Goal: Task Accomplishment & Management: Manage account settings

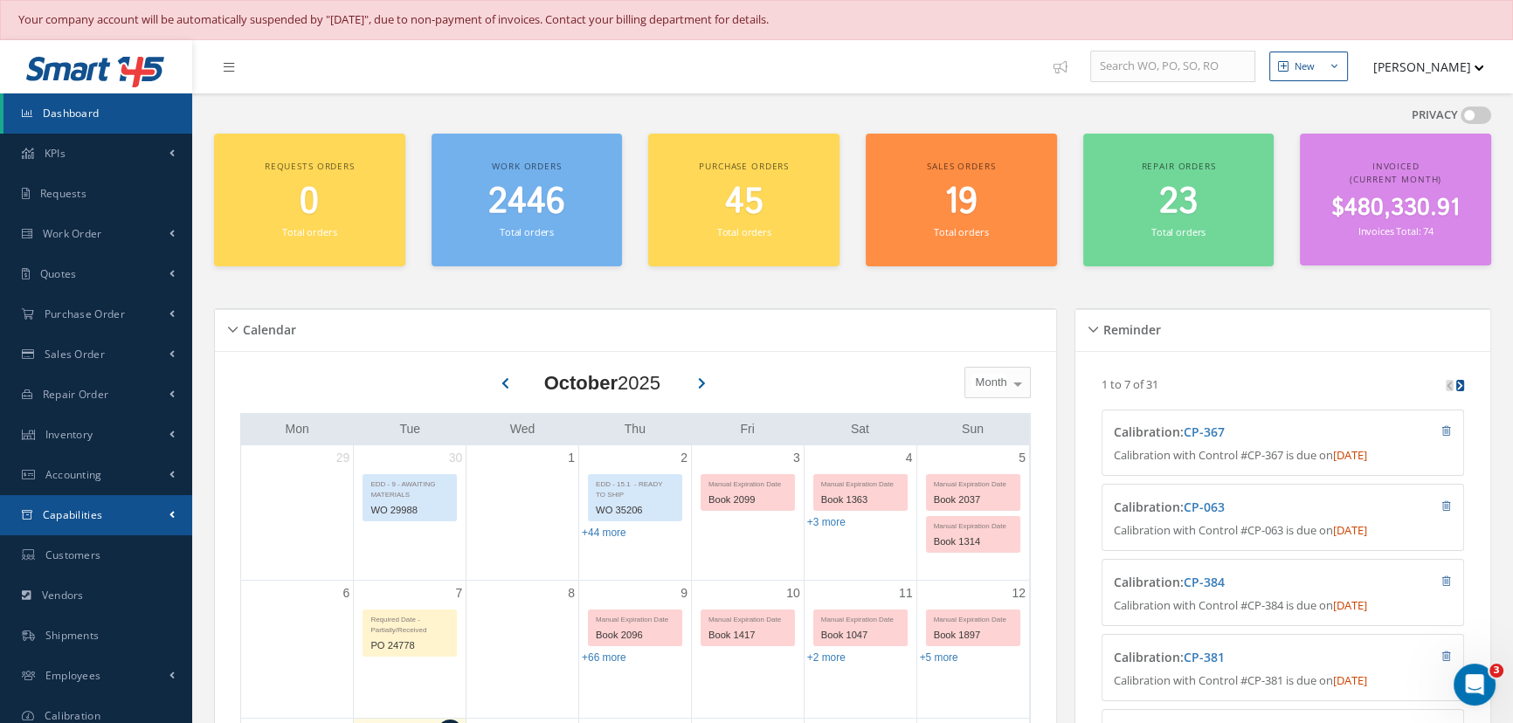
click at [69, 520] on span "Capabilities" at bounding box center [73, 515] width 60 height 15
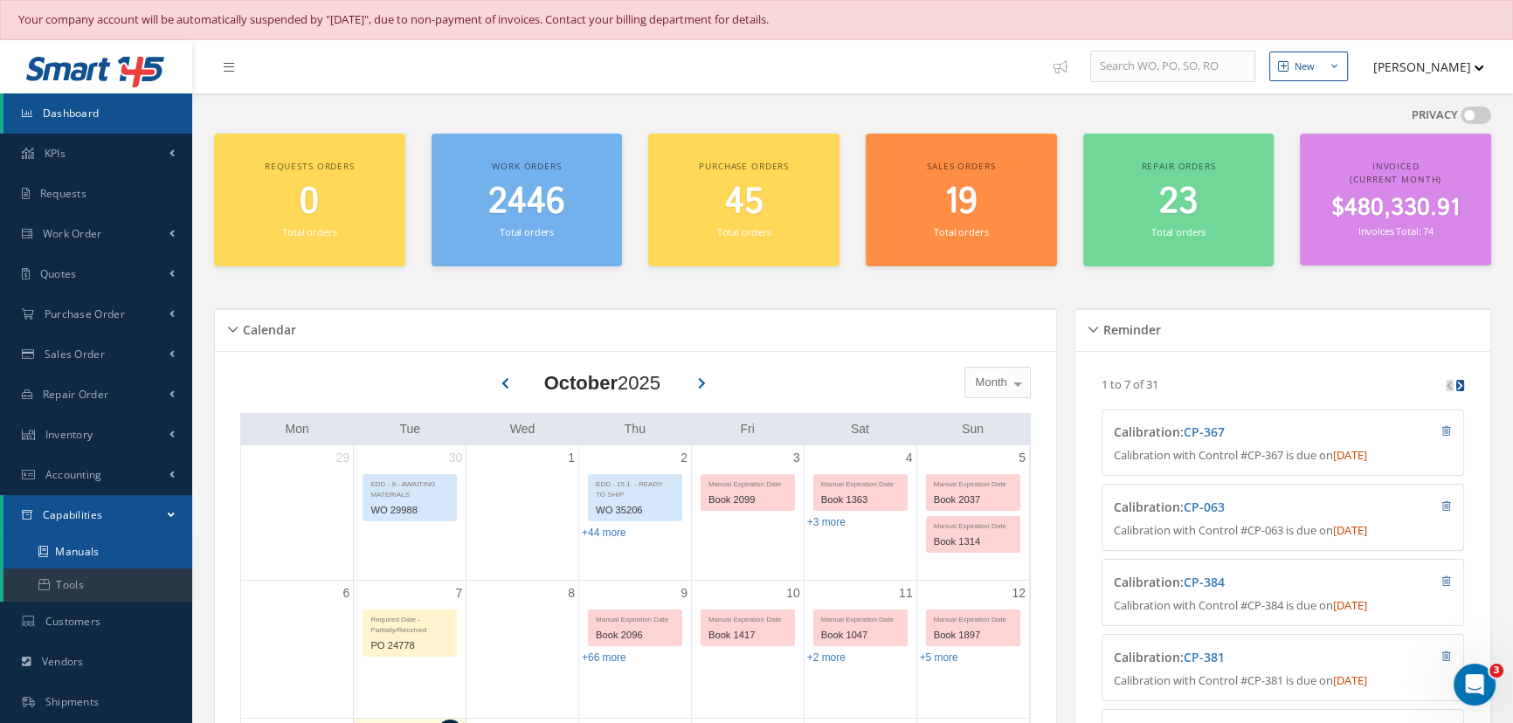
click at [61, 546] on link "Manuals" at bounding box center [97, 552] width 189 height 33
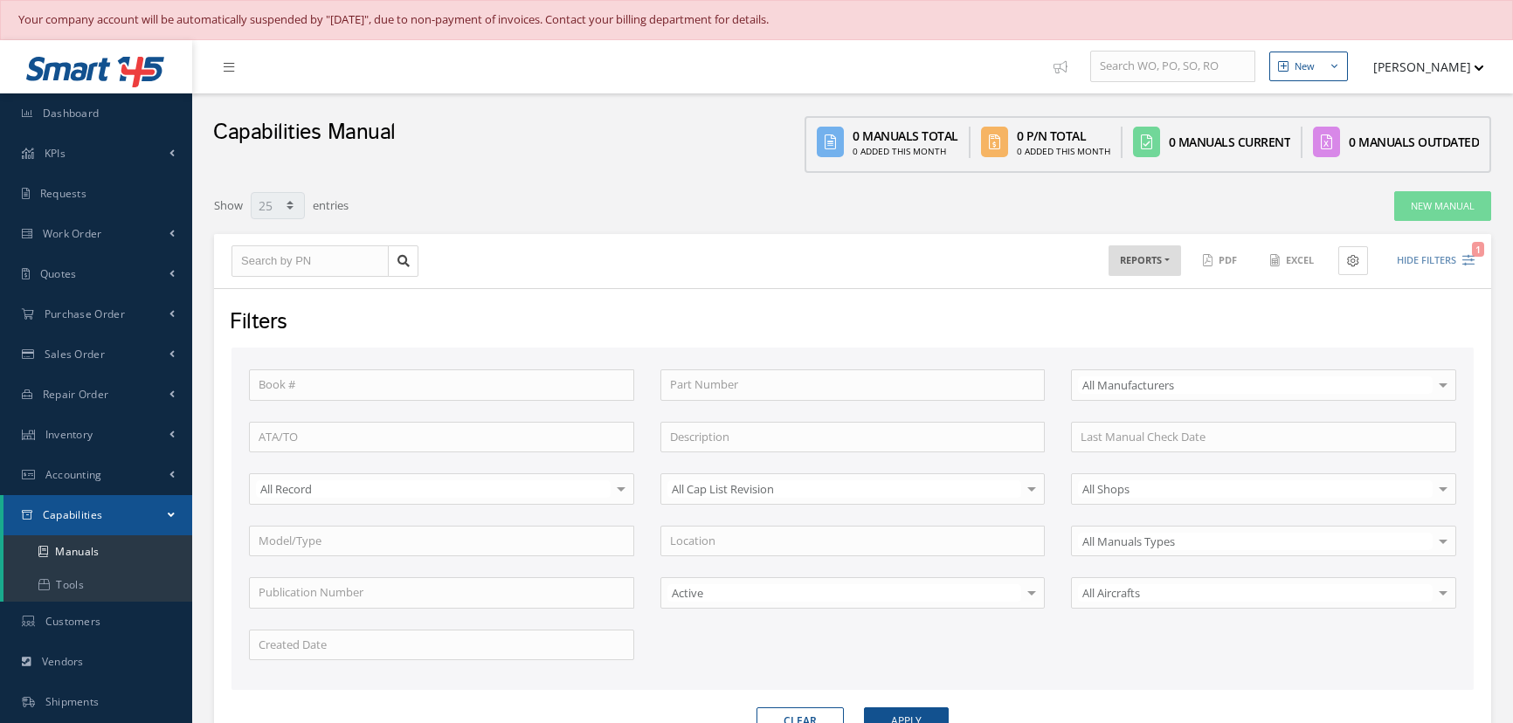
select select "25"
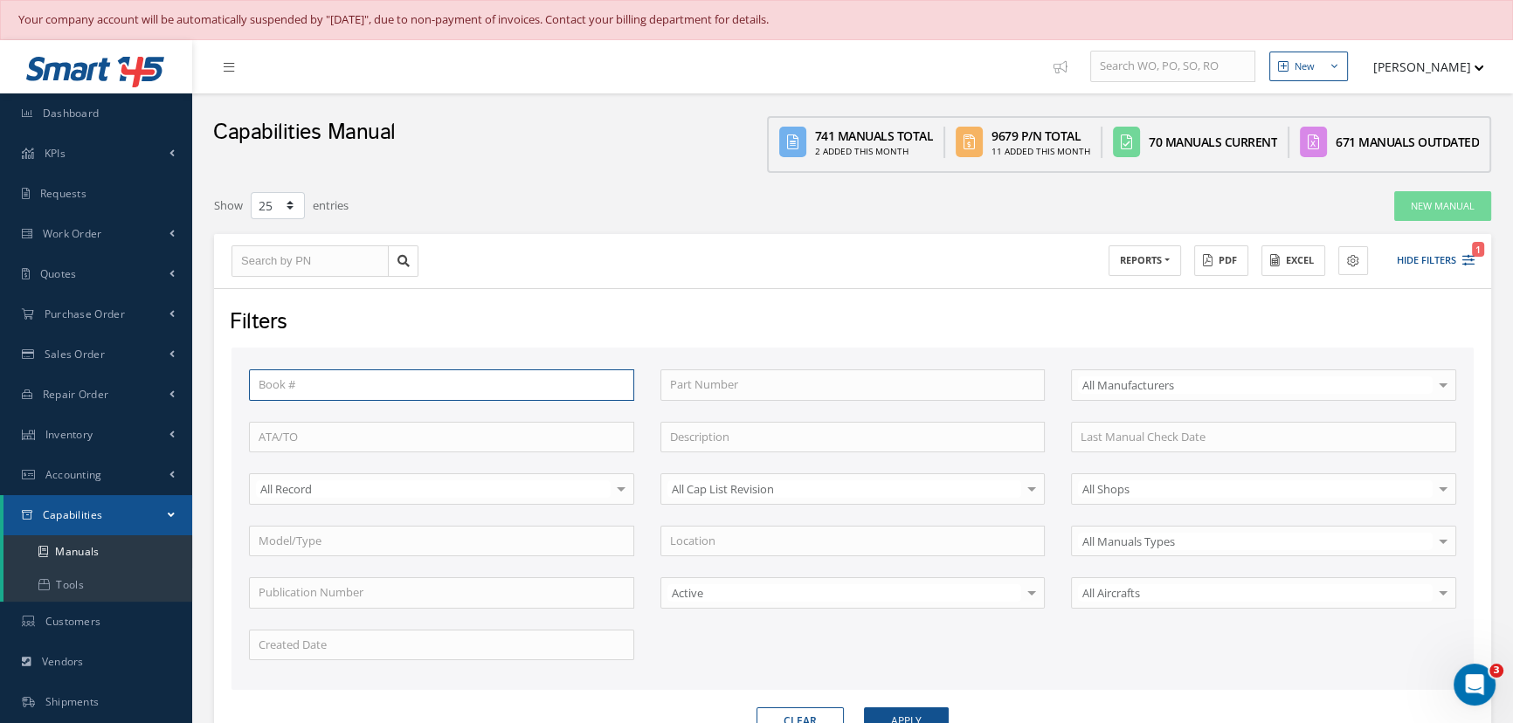
click at [316, 383] on input "text" at bounding box center [441, 385] width 385 height 31
type input "1383"
click at [864, 708] on button "Apply" at bounding box center [906, 722] width 85 height 28
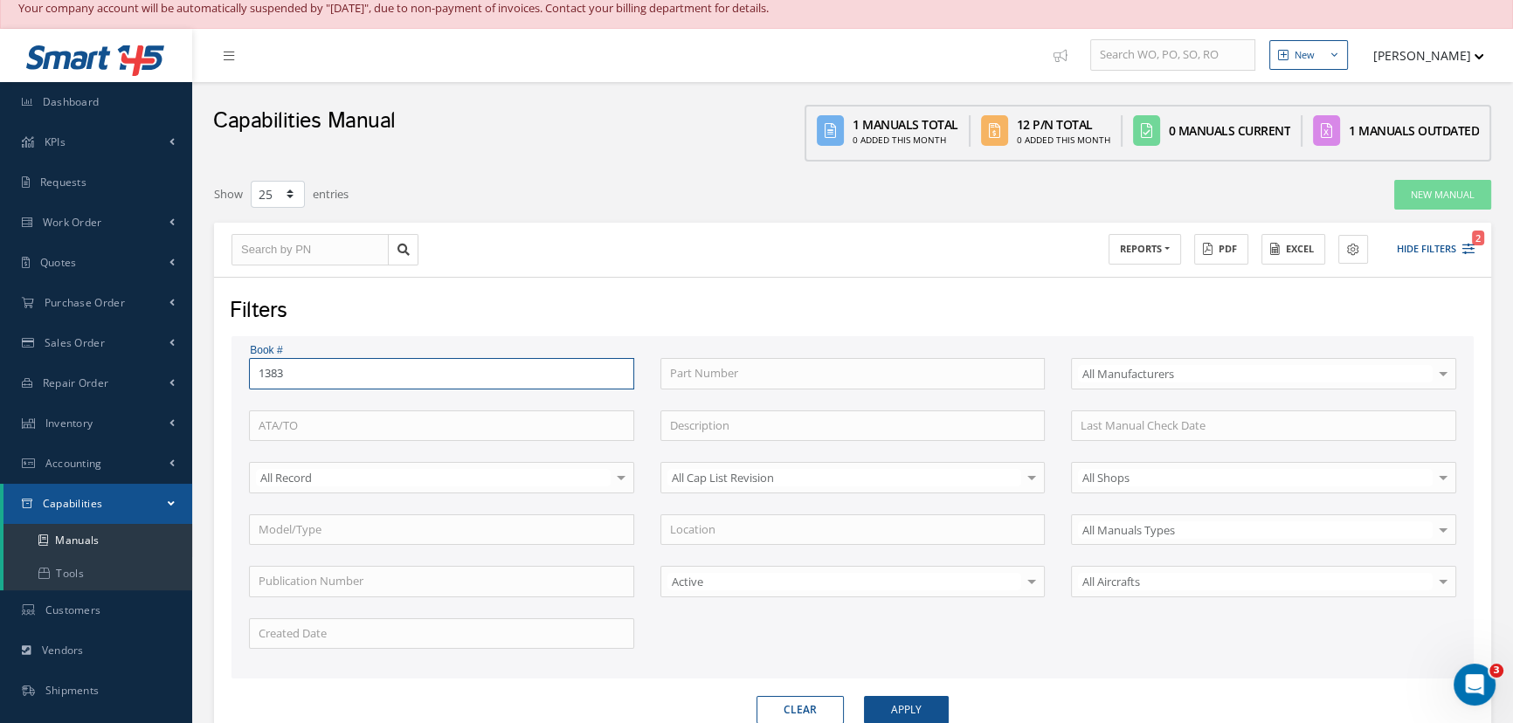
scroll to position [231, 0]
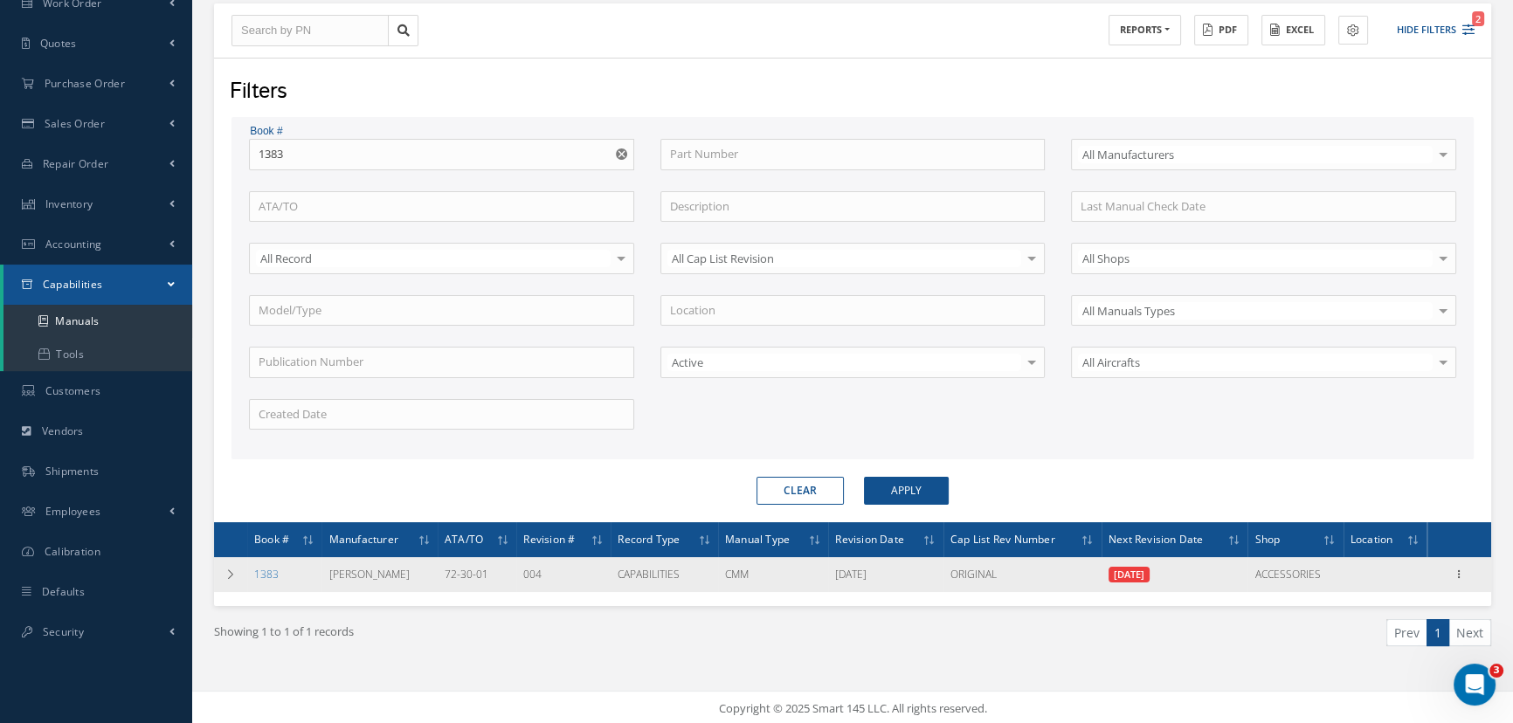
click at [282, 579] on td "1383" at bounding box center [284, 574] width 74 height 35
click at [267, 569] on link "1383" at bounding box center [266, 574] width 24 height 15
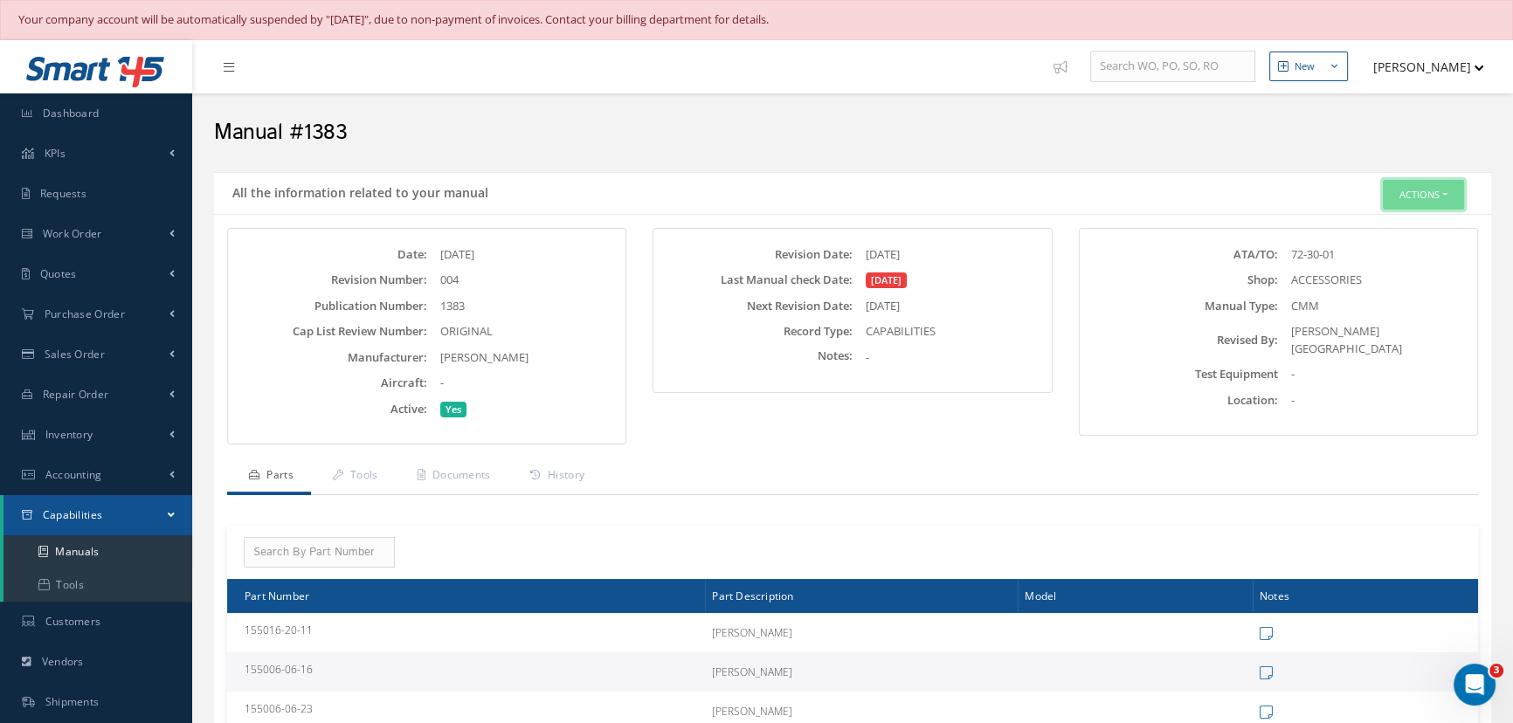
click at [1419, 190] on button "Actions" at bounding box center [1423, 195] width 81 height 31
click at [1388, 227] on link "Edit" at bounding box center [1396, 228] width 140 height 24
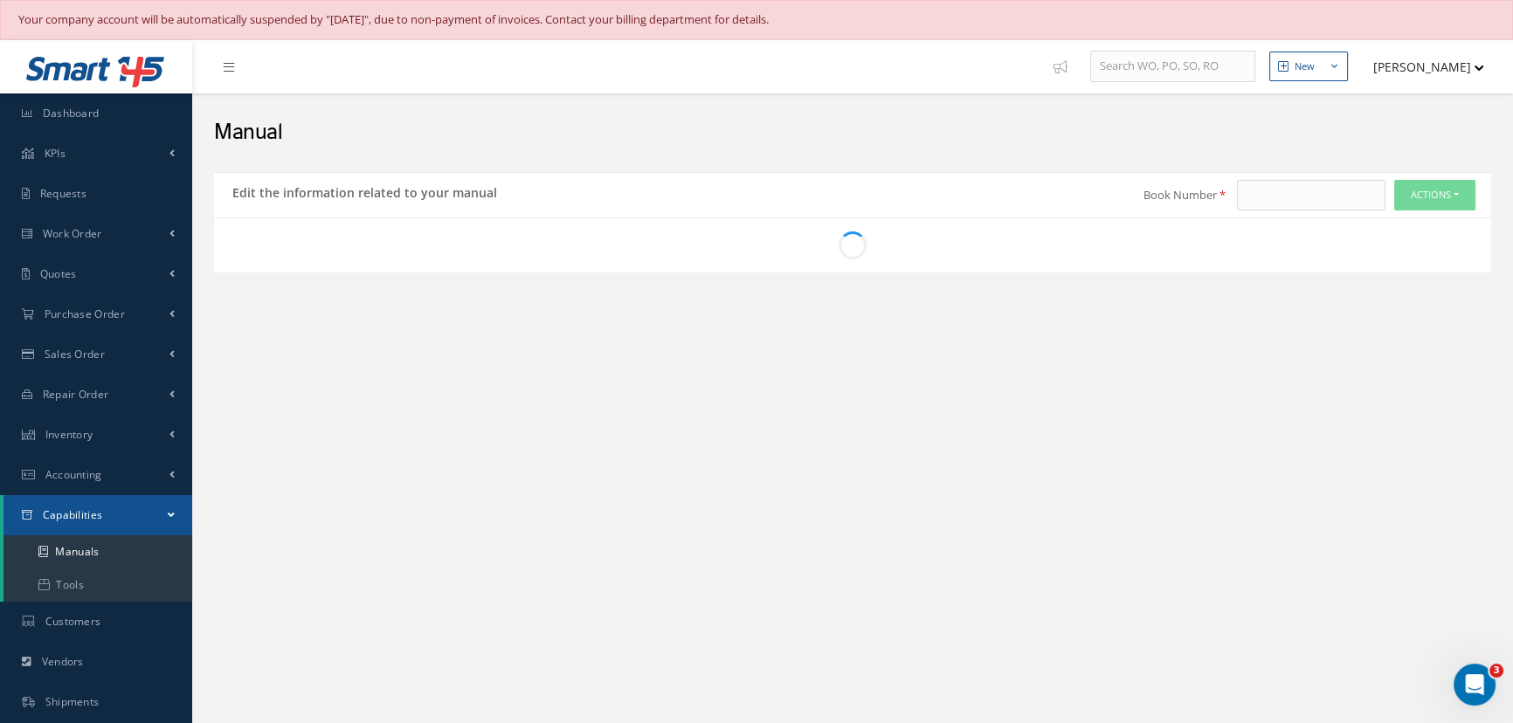
type input "1383"
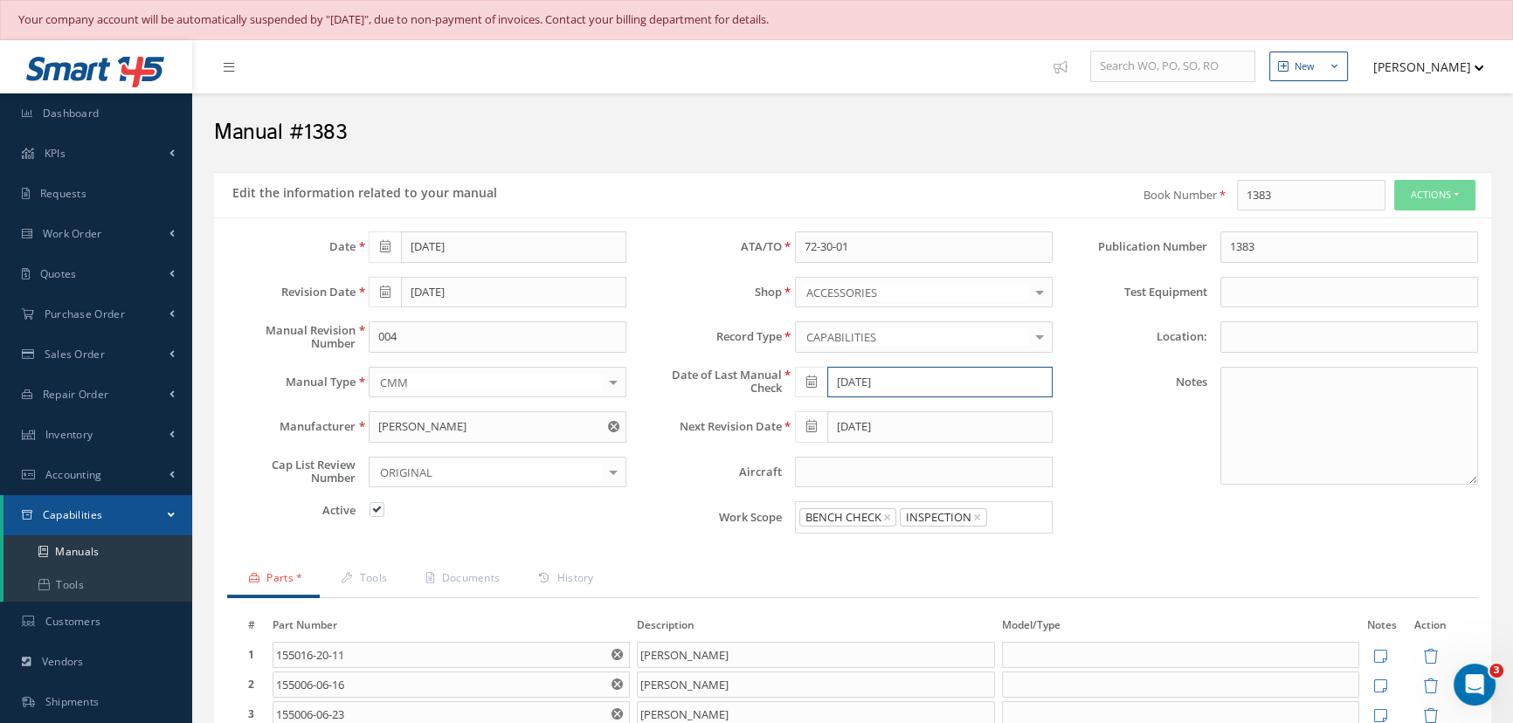
click at [876, 384] on input "07/23/2025" at bounding box center [939, 382] width 225 height 31
click at [882, 356] on th "Today" at bounding box center [886, 354] width 183 height 26
type input "10/14/2025"
type input "11/13/2025"
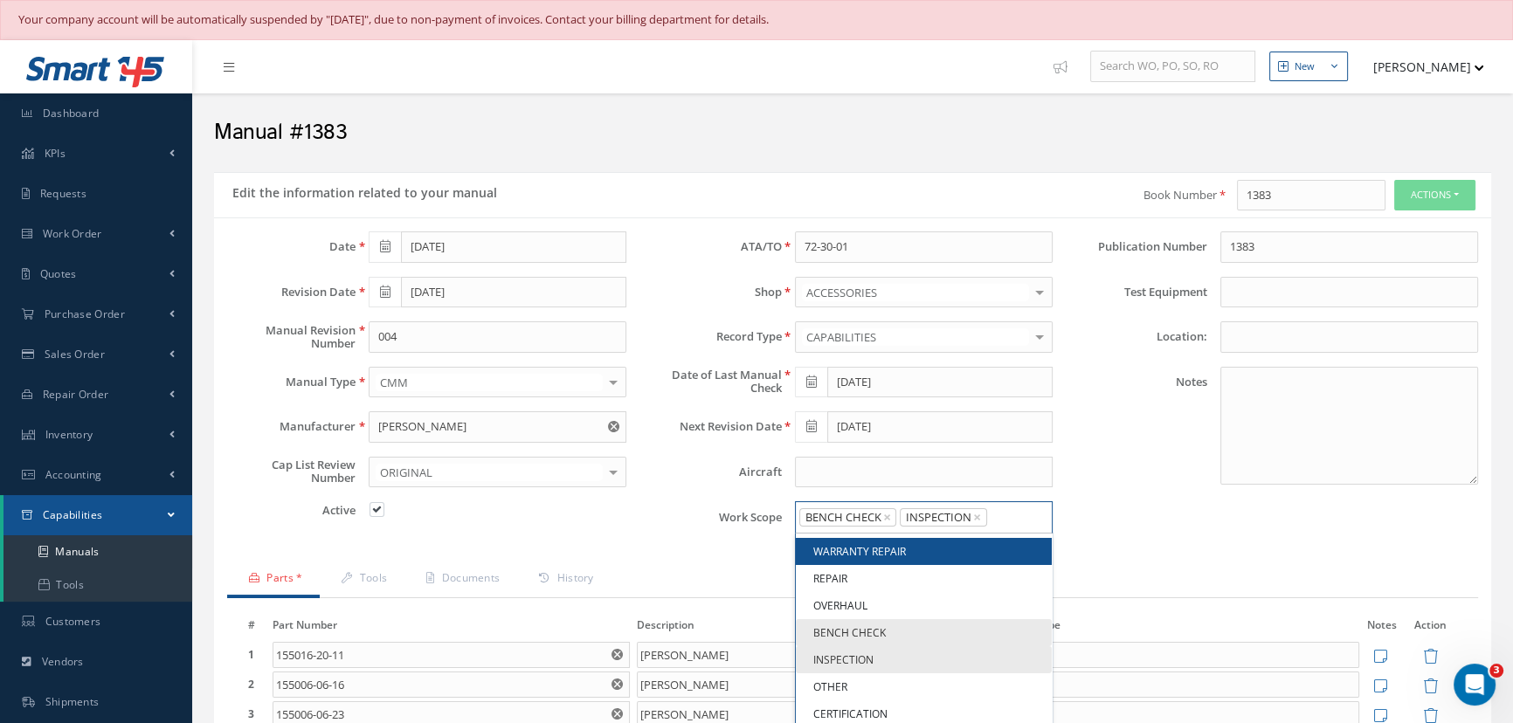
click at [997, 521] on input "Search for option" at bounding box center [1015, 518] width 53 height 18
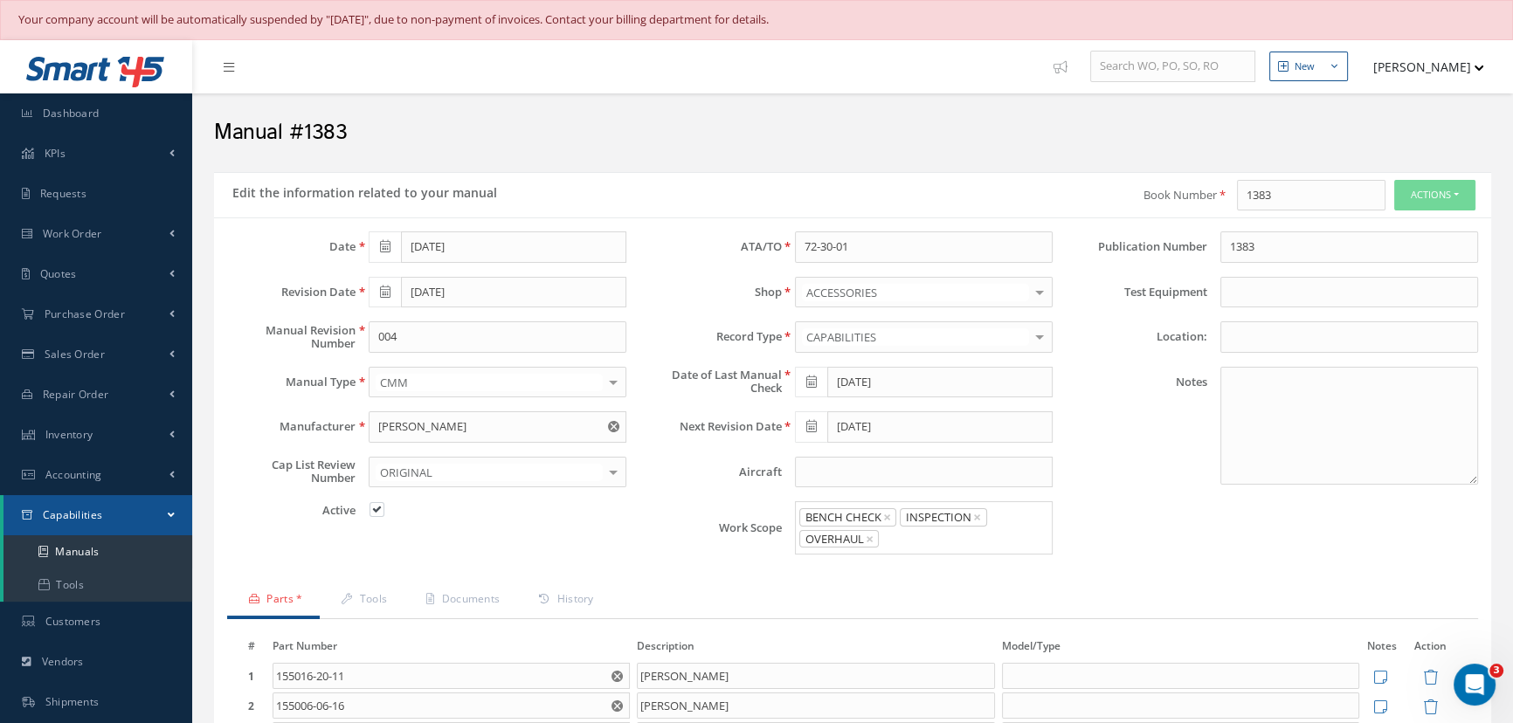
click at [864, 598] on ul "WARRANTY REPAIR REPAIR OVERHAUL BENCH CHECK INSPECTION OTHER CERTIFICATION RETU…" at bounding box center [924, 730] width 258 height 350
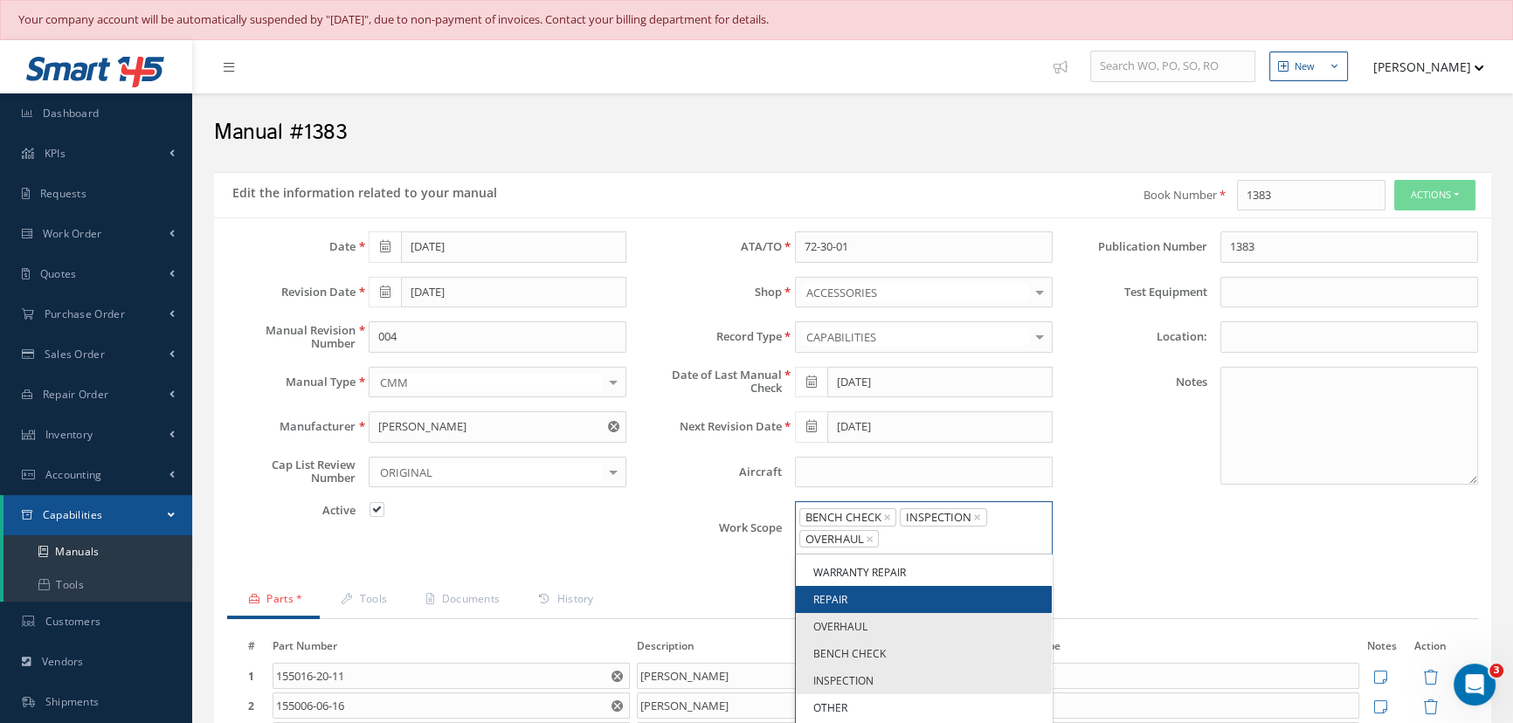
click at [910, 543] on input "Search for option" at bounding box center [961, 539] width 161 height 18
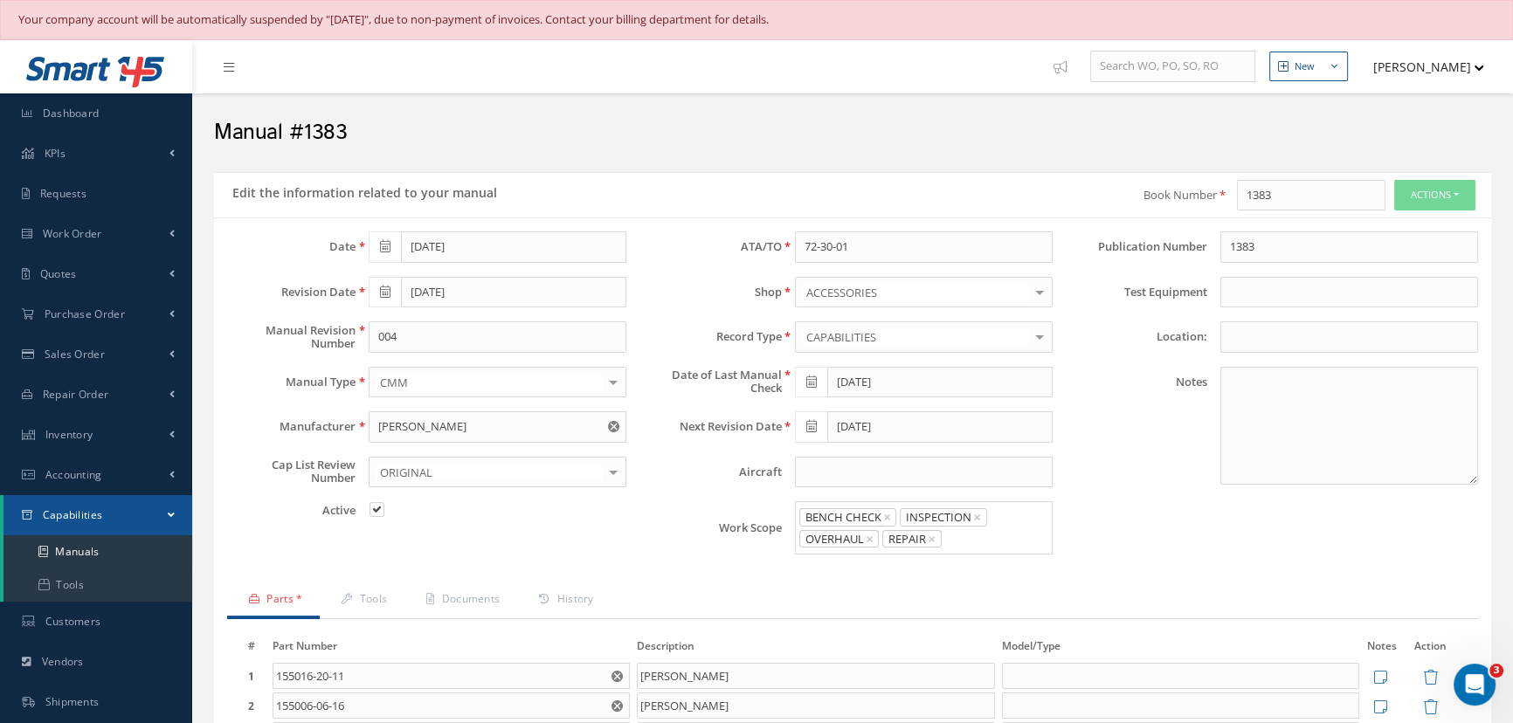
click at [889, 592] on link "REPAIR" at bounding box center [924, 599] width 256 height 27
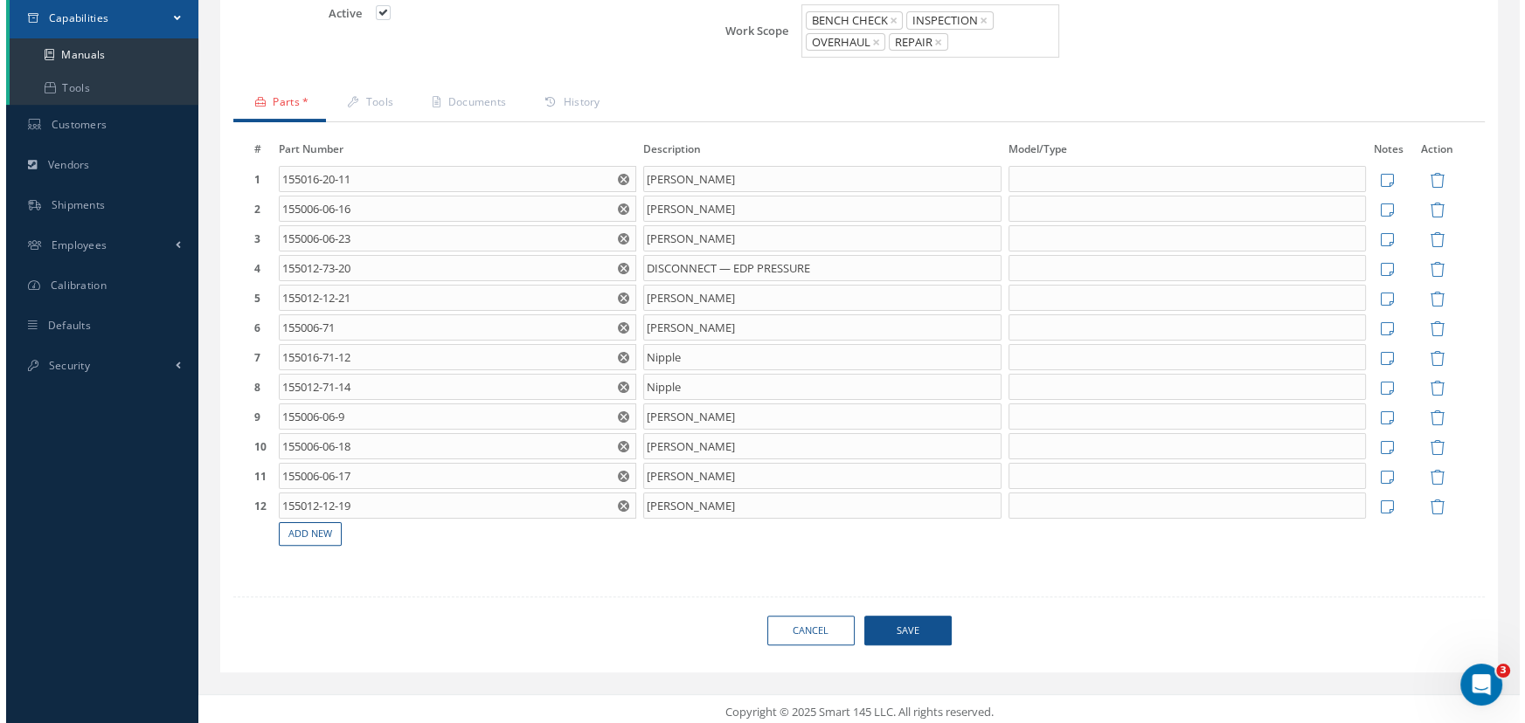
scroll to position [500, 0]
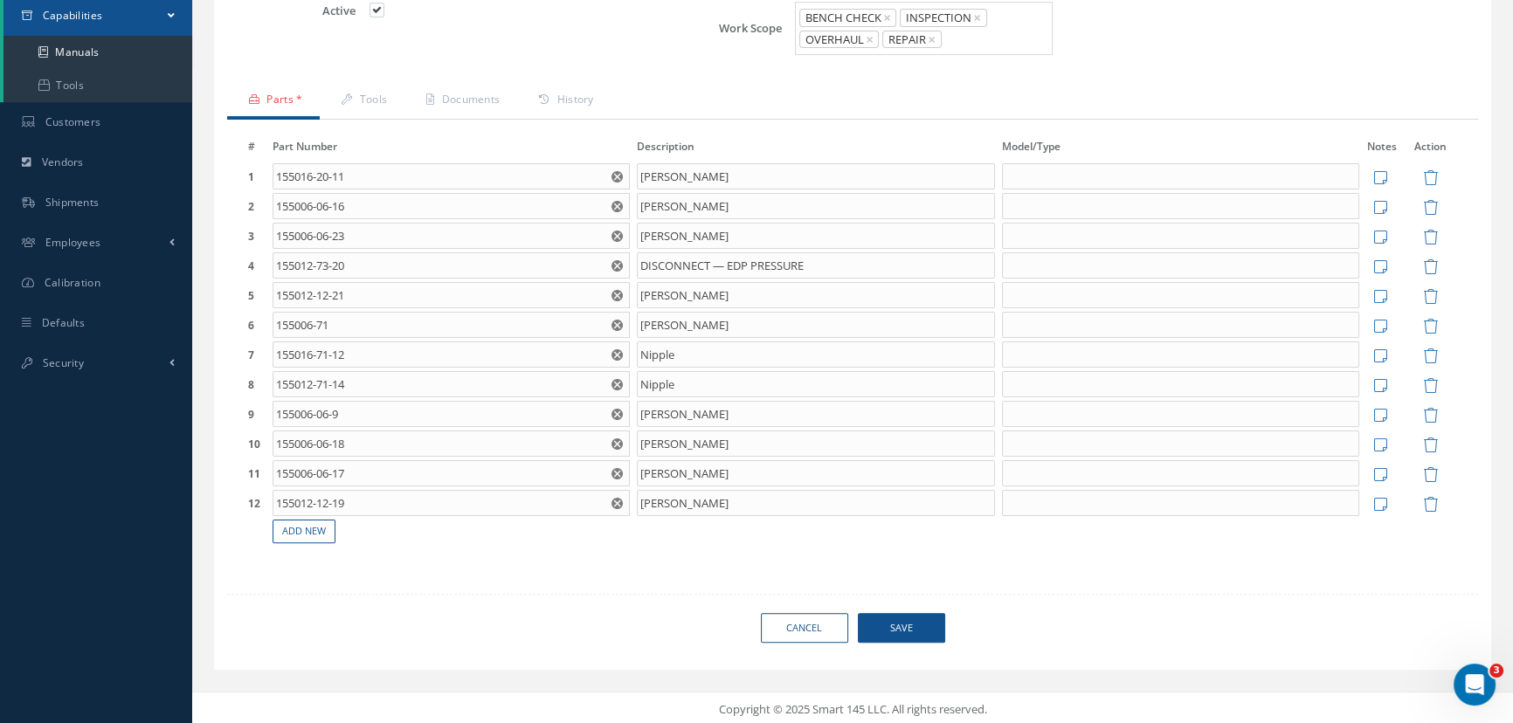
click at [896, 632] on span "Save" at bounding box center [901, 628] width 87 height 31
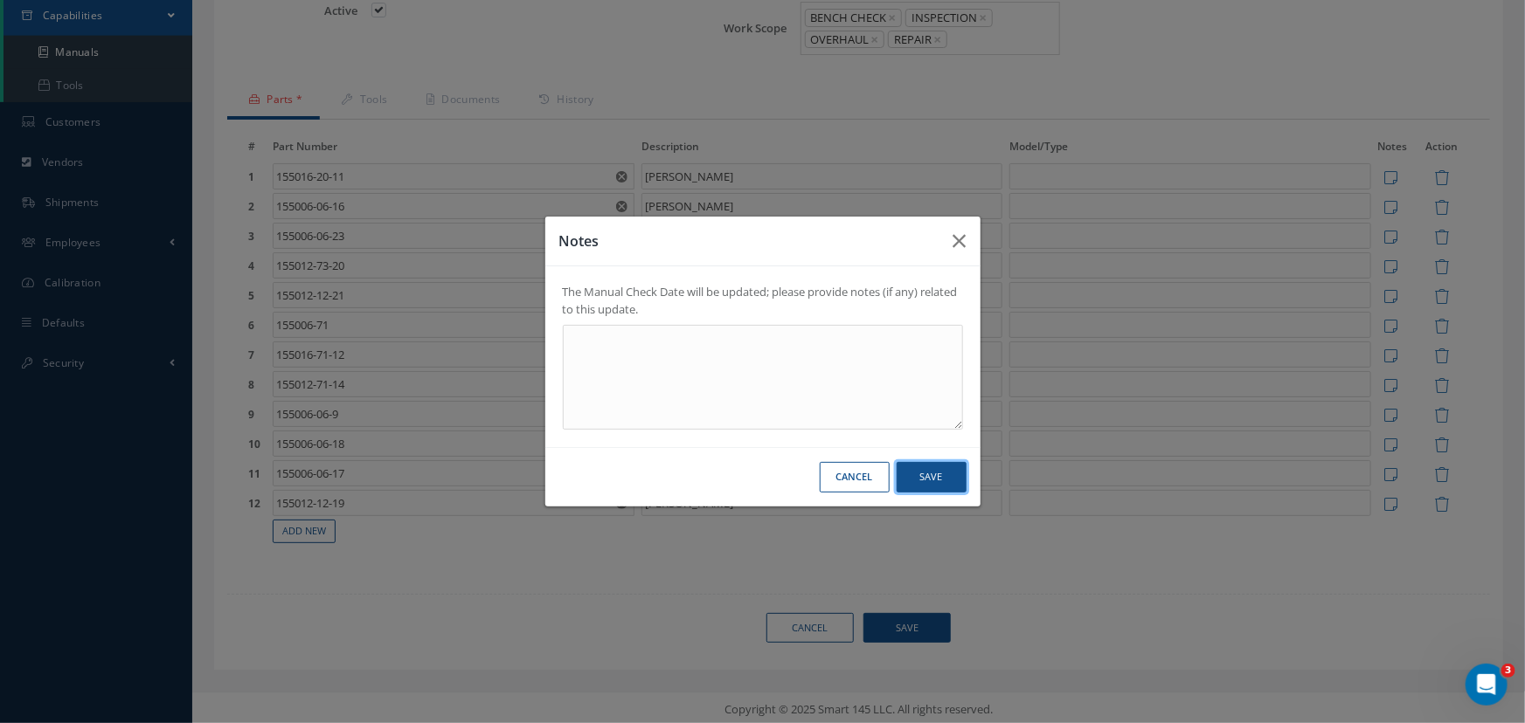
click at [929, 477] on button "Save" at bounding box center [931, 477] width 70 height 31
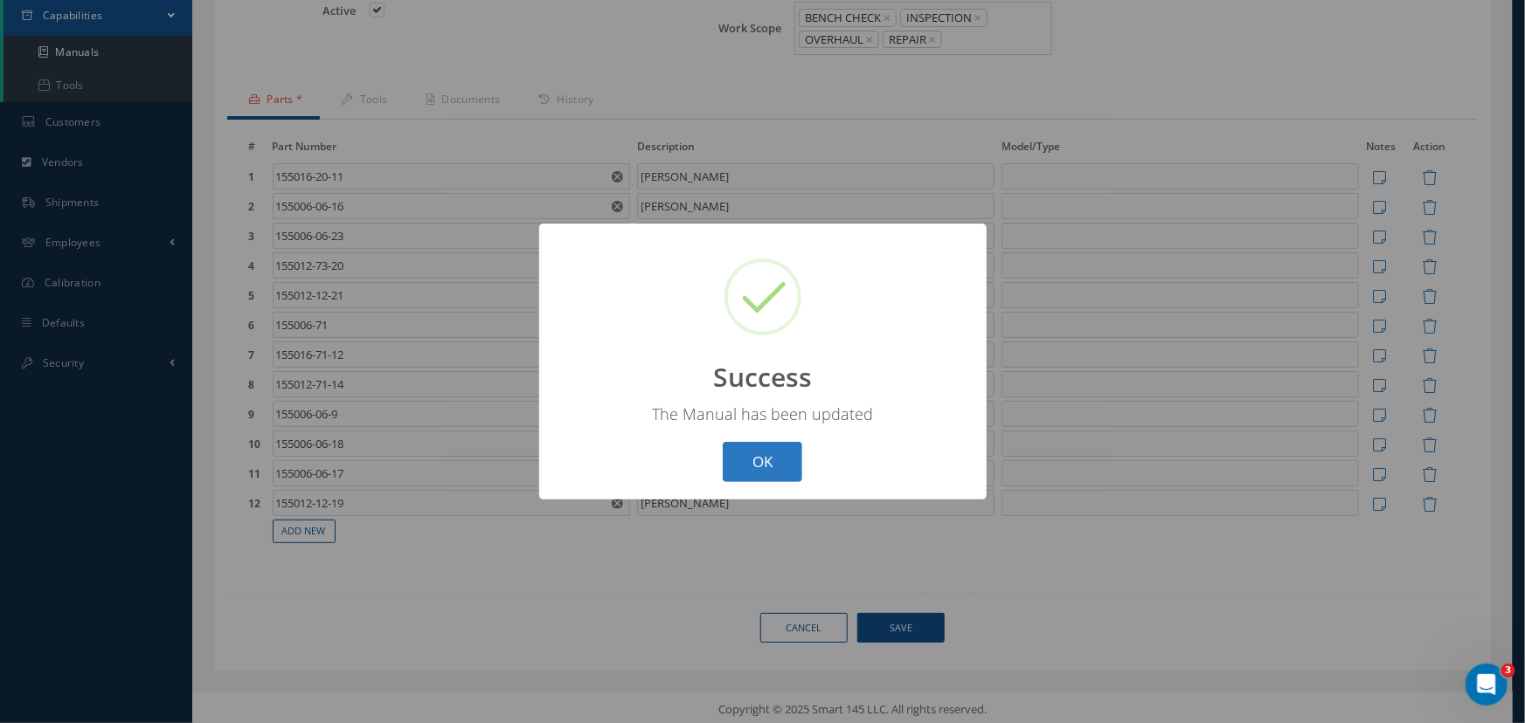
click at [773, 450] on button "OK" at bounding box center [763, 462] width 80 height 41
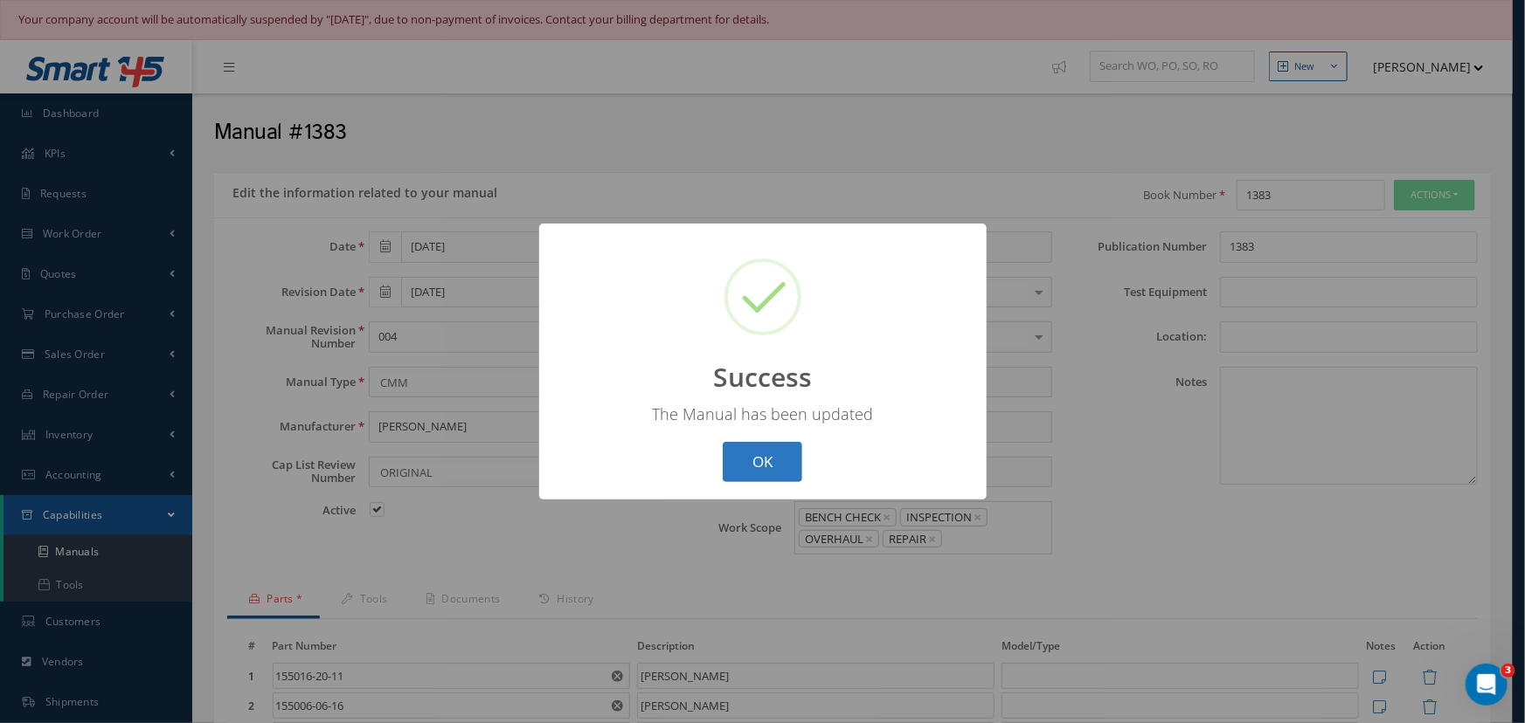
select select "25"
